Goal: Task Accomplishment & Management: Use online tool/utility

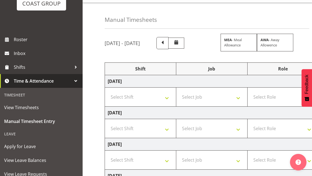
scroll to position [43, 0]
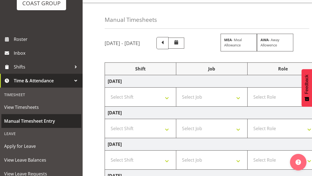
click at [42, 122] on span "Manual Timesheet Entry" at bounding box center [41, 121] width 74 height 8
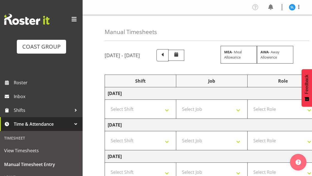
click at [166, 55] on span at bounding box center [162, 54] width 7 height 7
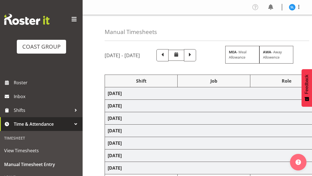
select select "24997"
select select "69"
select select "24997"
select select "10237"
select select "24997"
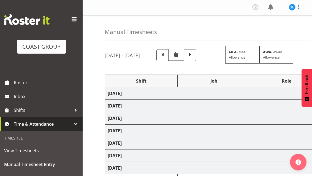
select select "10038"
select select "24997"
select select "10237"
select select "24997"
select select "10038"
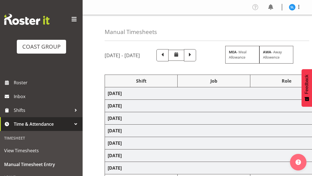
select select "24997"
select select "10237"
select select "24997"
select select "10121"
select select "24997"
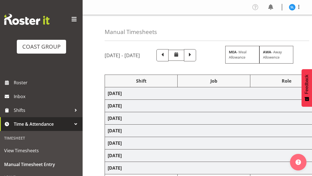
select select "10121"
select select "24997"
select select "10121"
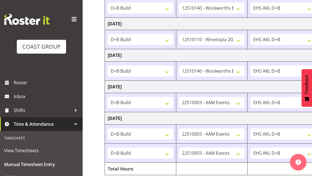
click at [75, 124] on div at bounding box center [76, 124] width 8 height 8
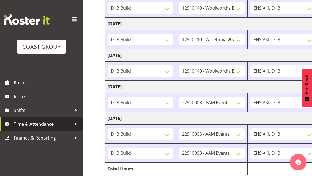
click at [52, 139] on span "Finance & Reporting" at bounding box center [43, 137] width 58 height 8
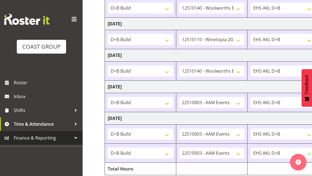
click at [74, 139] on div at bounding box center [76, 137] width 8 height 8
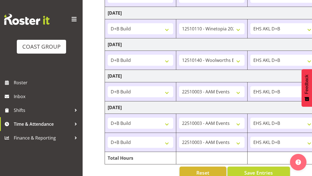
click at [72, 22] on span at bounding box center [74, 19] width 9 height 9
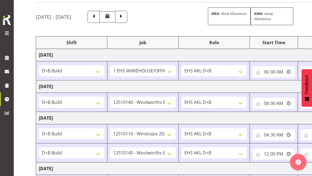
scroll to position [0, 0]
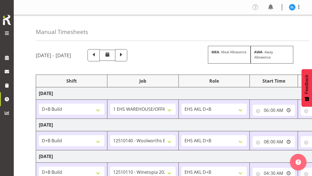
click at [302, 5] on span at bounding box center [299, 7] width 7 height 7
click at [277, 28] on link "Log Out" at bounding box center [275, 29] width 53 height 10
